Goal: Find specific page/section: Find specific page/section

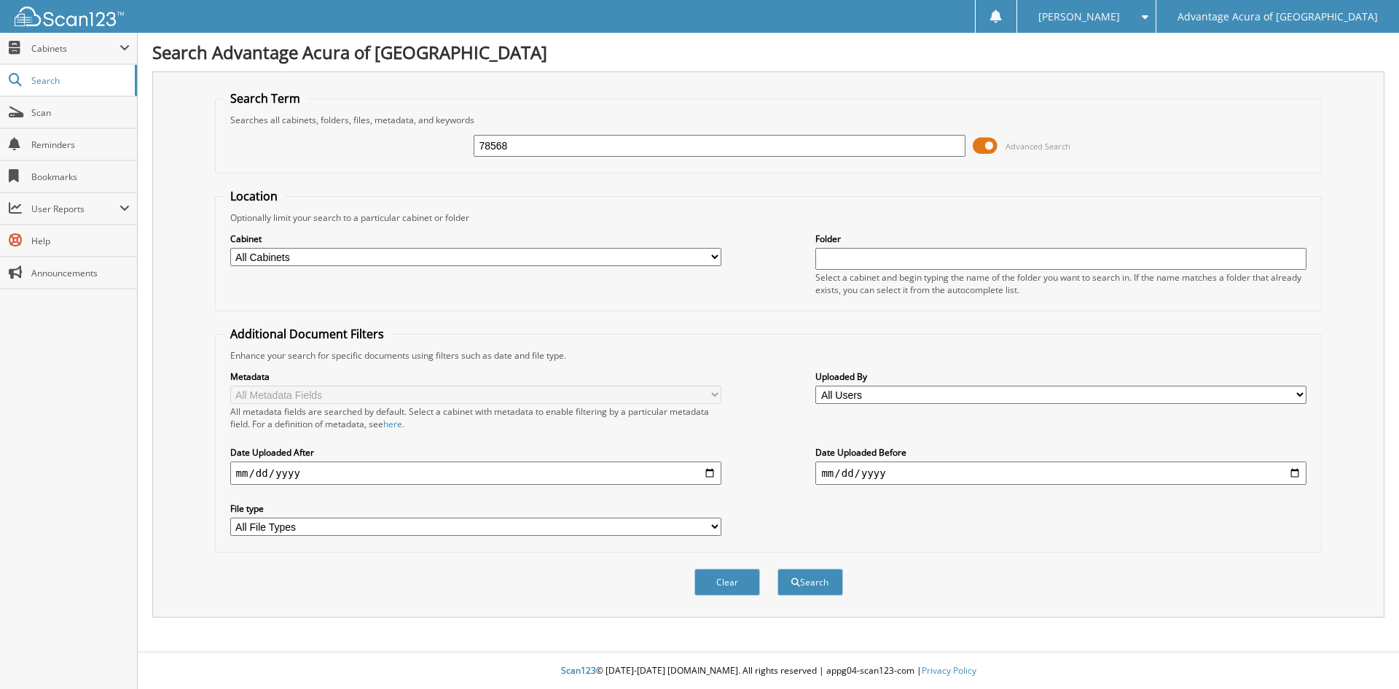
type input "78568"
click at [778, 569] on button "Search" at bounding box center [811, 582] width 66 height 27
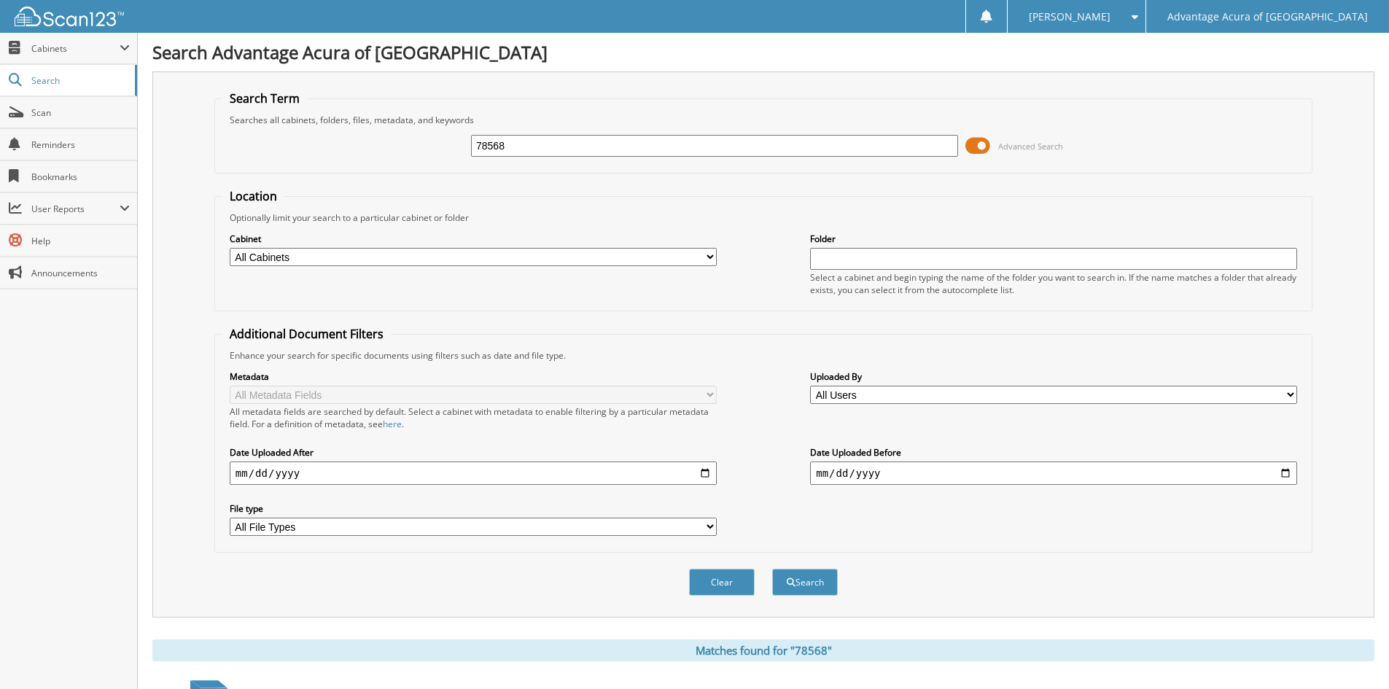
click at [772, 569] on button "Search" at bounding box center [805, 582] width 66 height 27
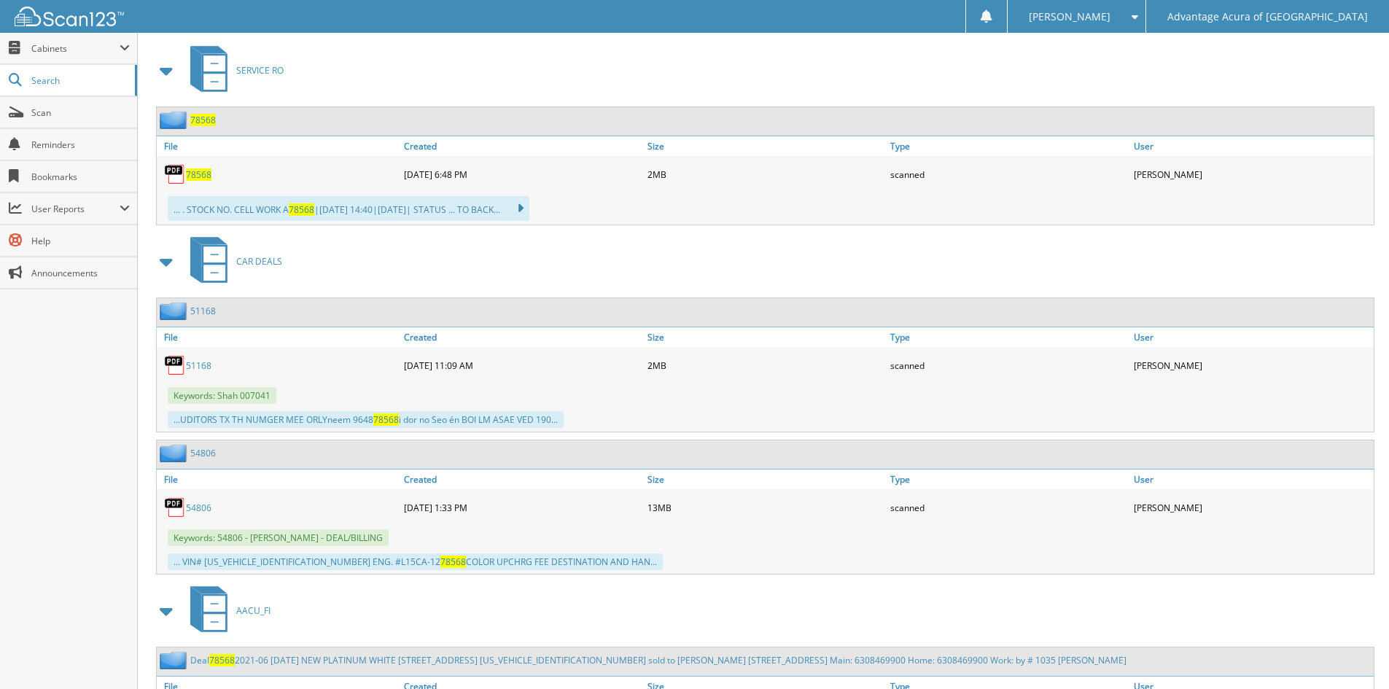
scroll to position [656, 0]
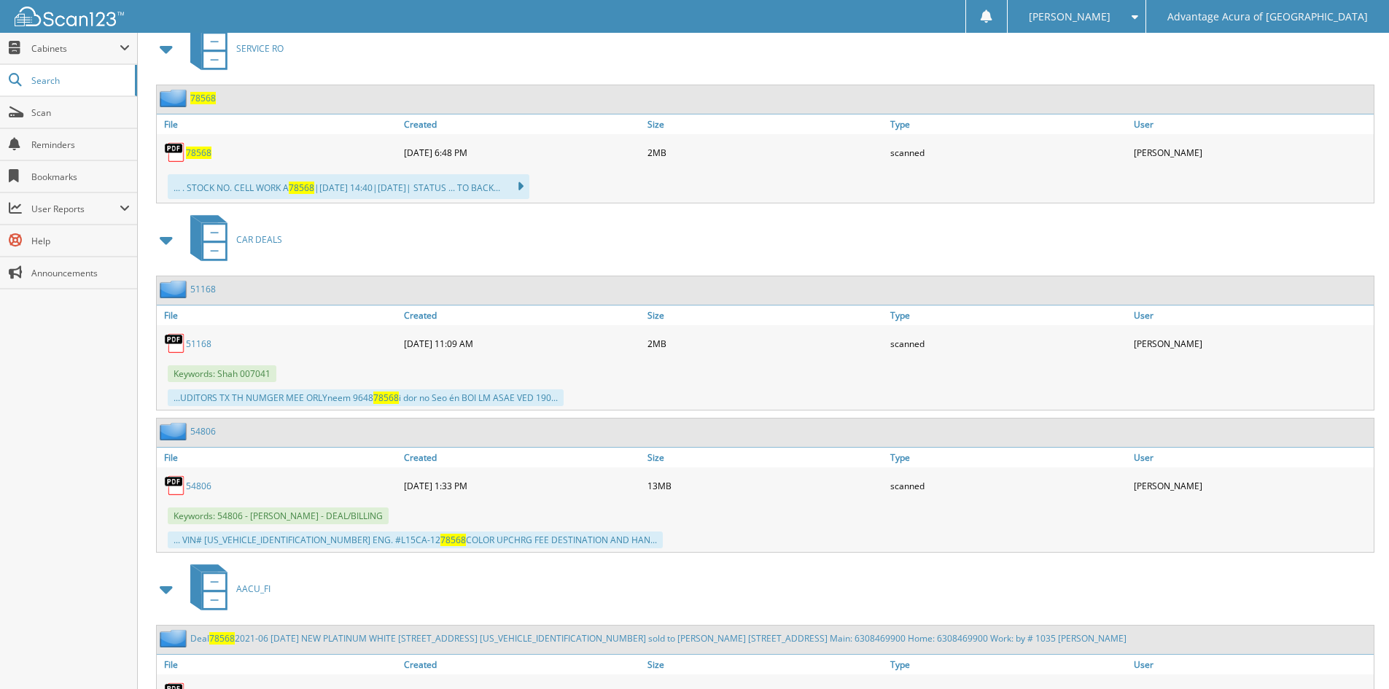
click at [198, 156] on span "78568" at bounding box center [199, 153] width 26 height 12
